Goal: Obtain resource: Download file/media

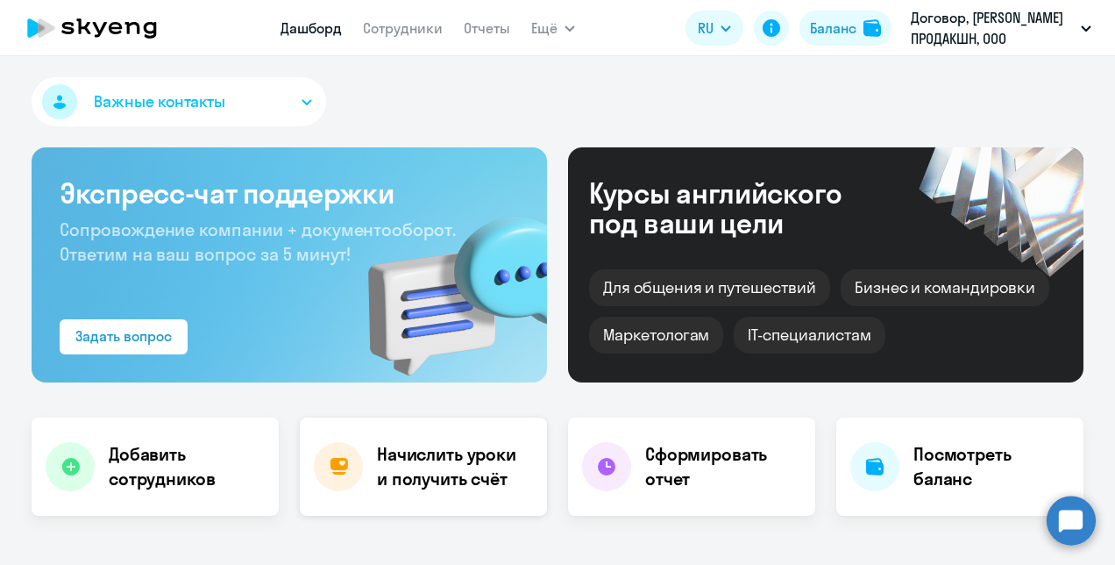
select select "30"
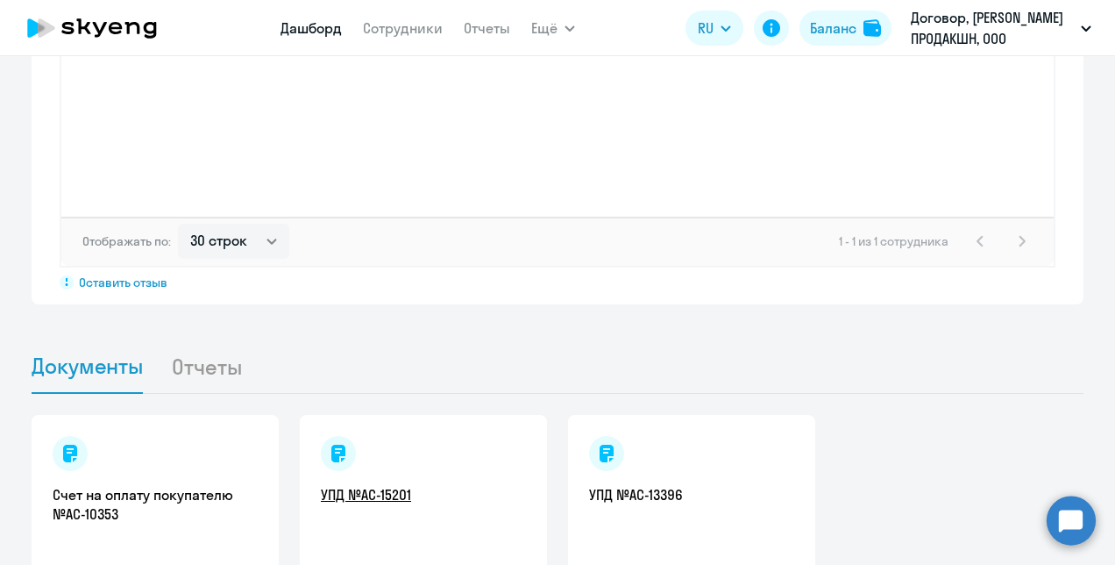
scroll to position [1612, 0]
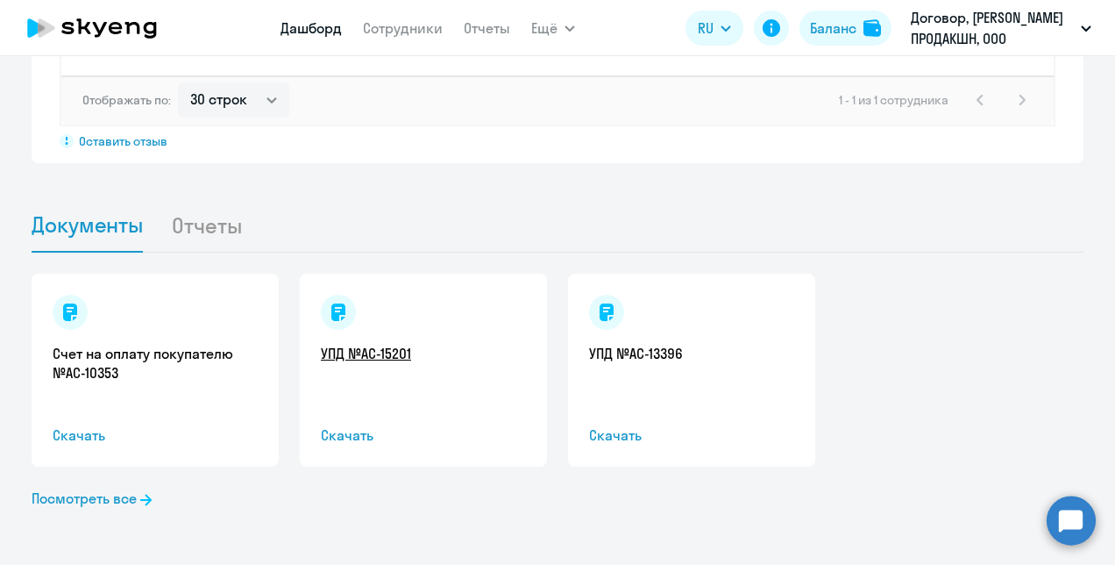
click at [373, 347] on link "УПД №AC-15201" at bounding box center [423, 353] width 205 height 19
